Goal: Task Accomplishment & Management: Manage account settings

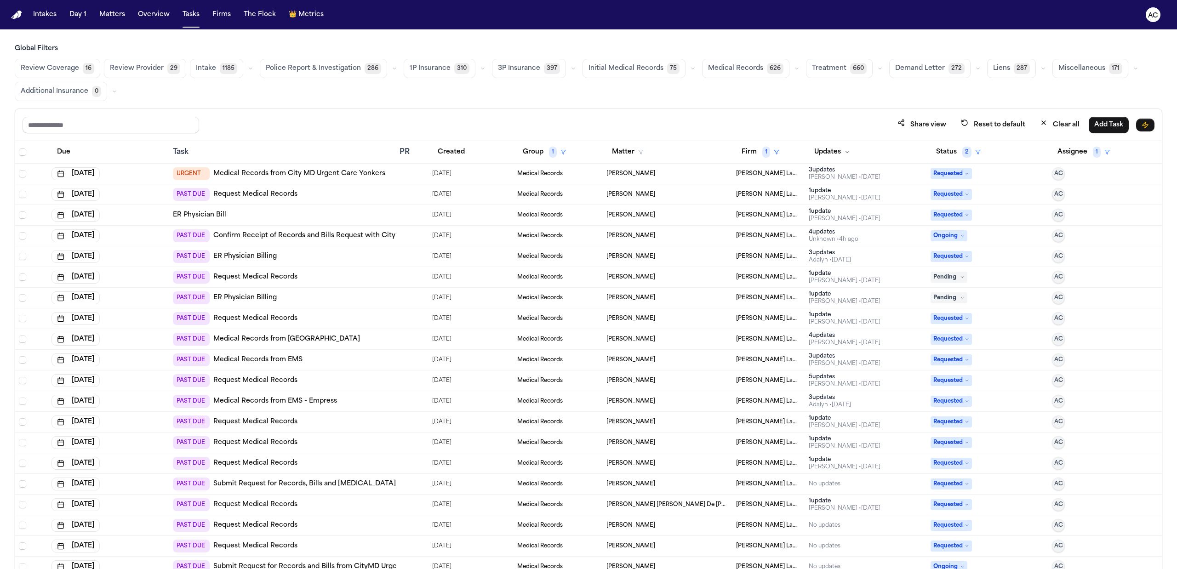
click at [341, 340] on link "Medical Records from [GEOGRAPHIC_DATA]" at bounding box center [286, 339] width 147 height 9
